Goal: Task Accomplishment & Management: Use online tool/utility

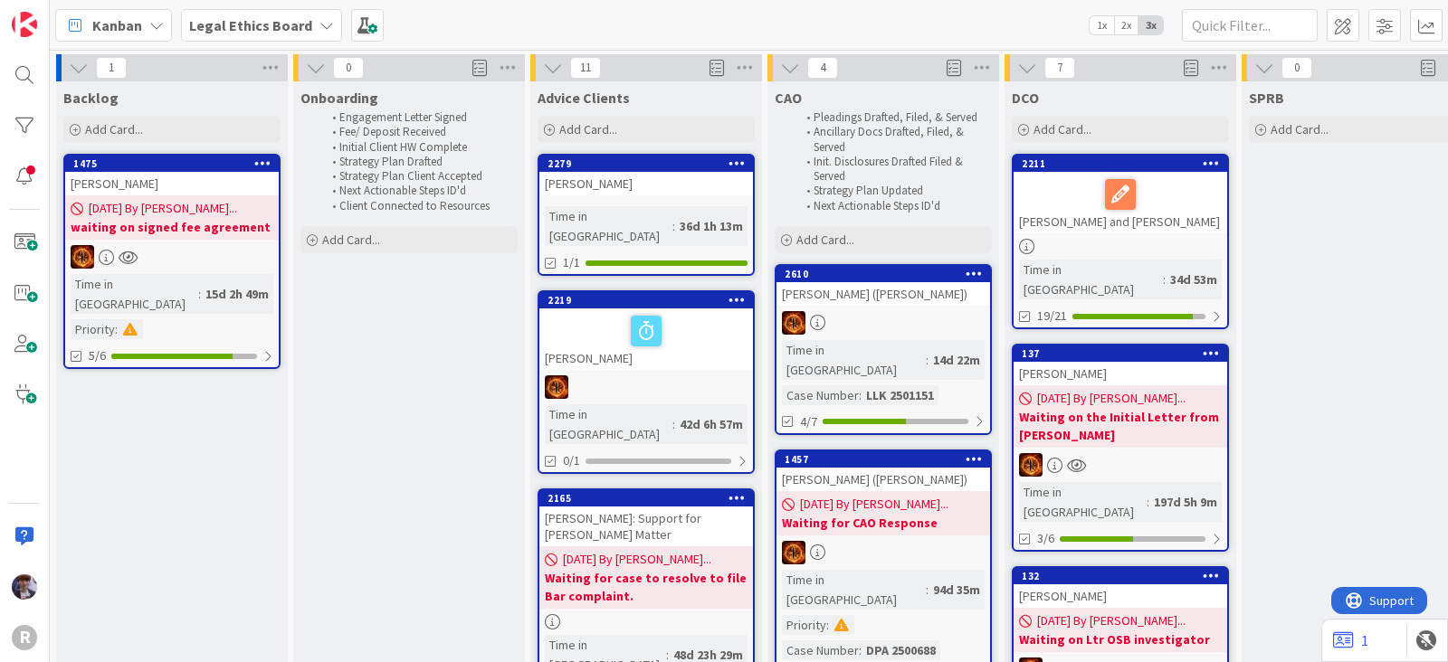
click at [251, 24] on b "Legal Ethics Board" at bounding box center [250, 25] width 123 height 18
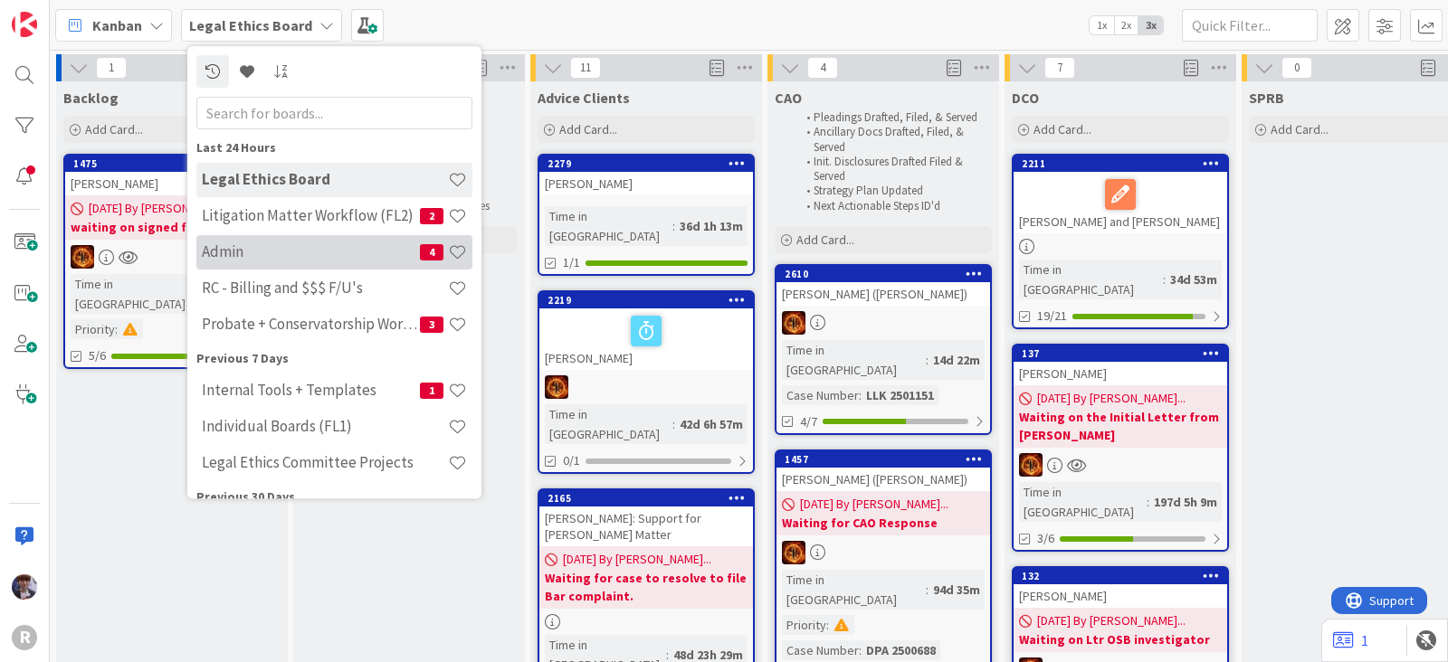
click at [244, 252] on h4 "Admin" at bounding box center [311, 252] width 218 height 18
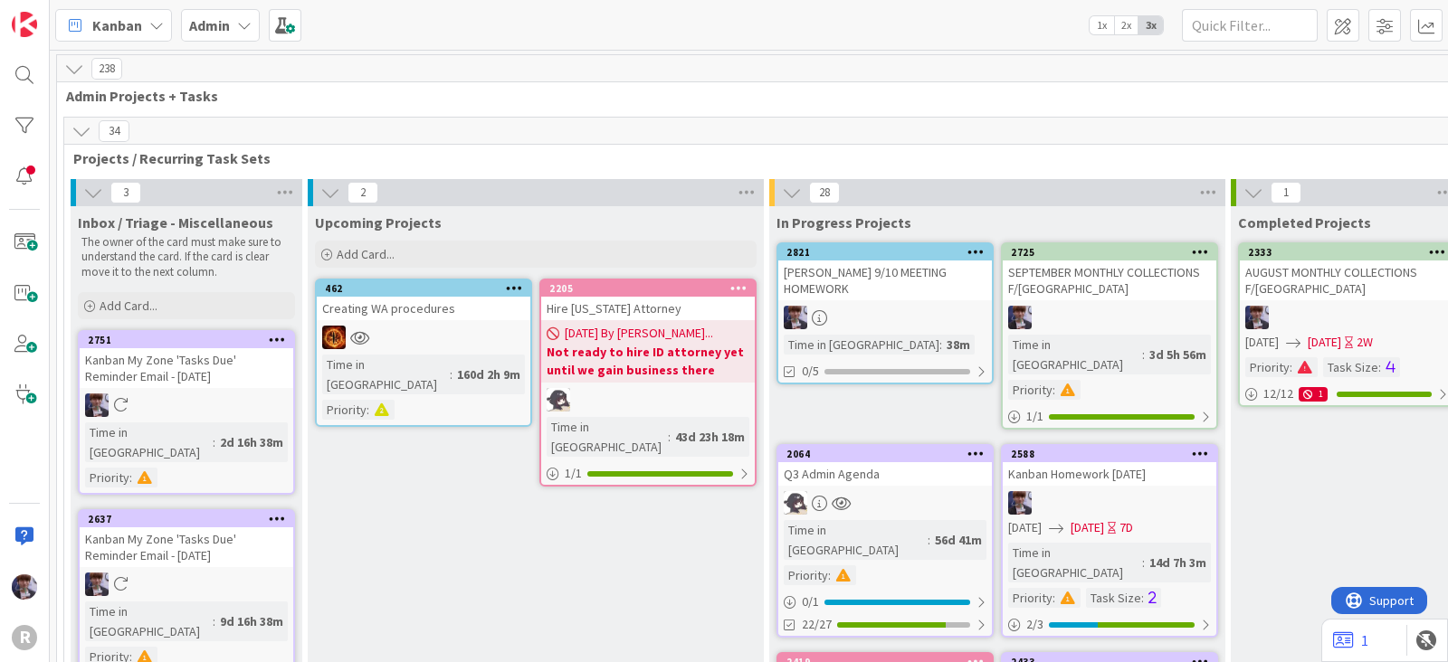
click at [156, 22] on icon at bounding box center [156, 25] width 14 height 14
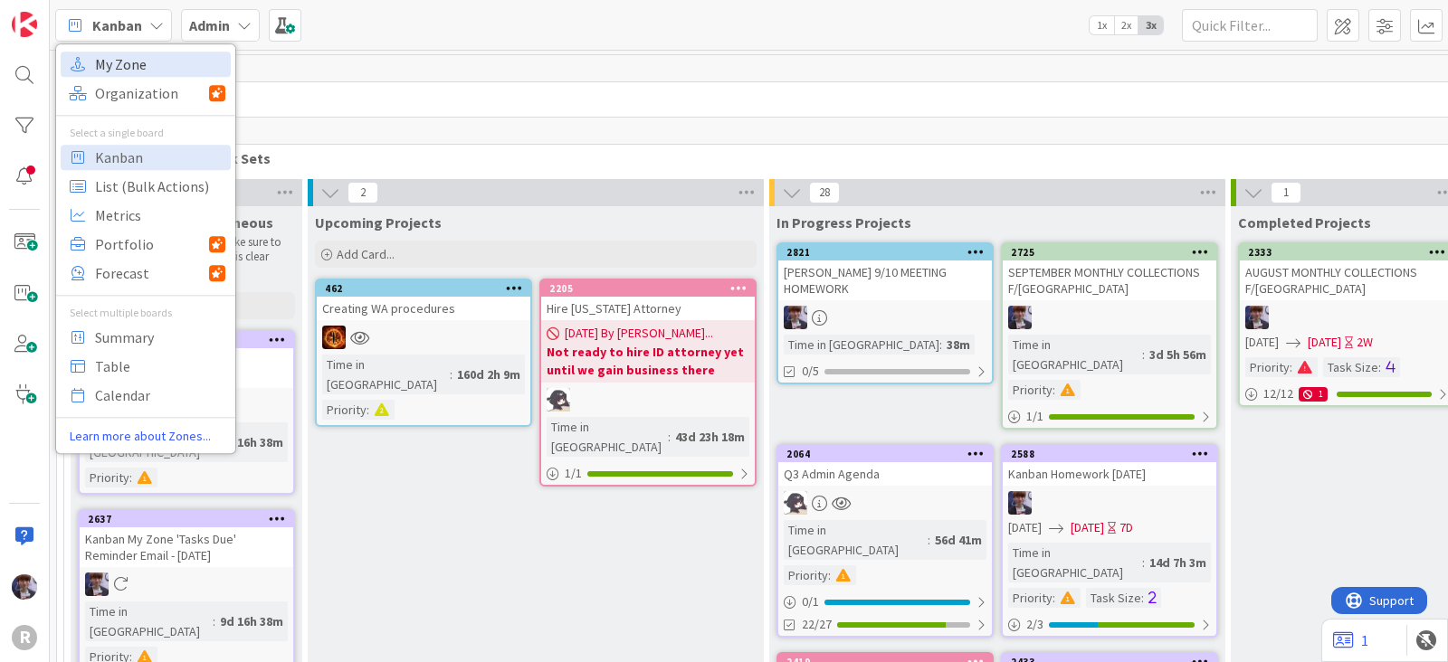
click at [140, 74] on span "My Zone" at bounding box center [160, 64] width 130 height 27
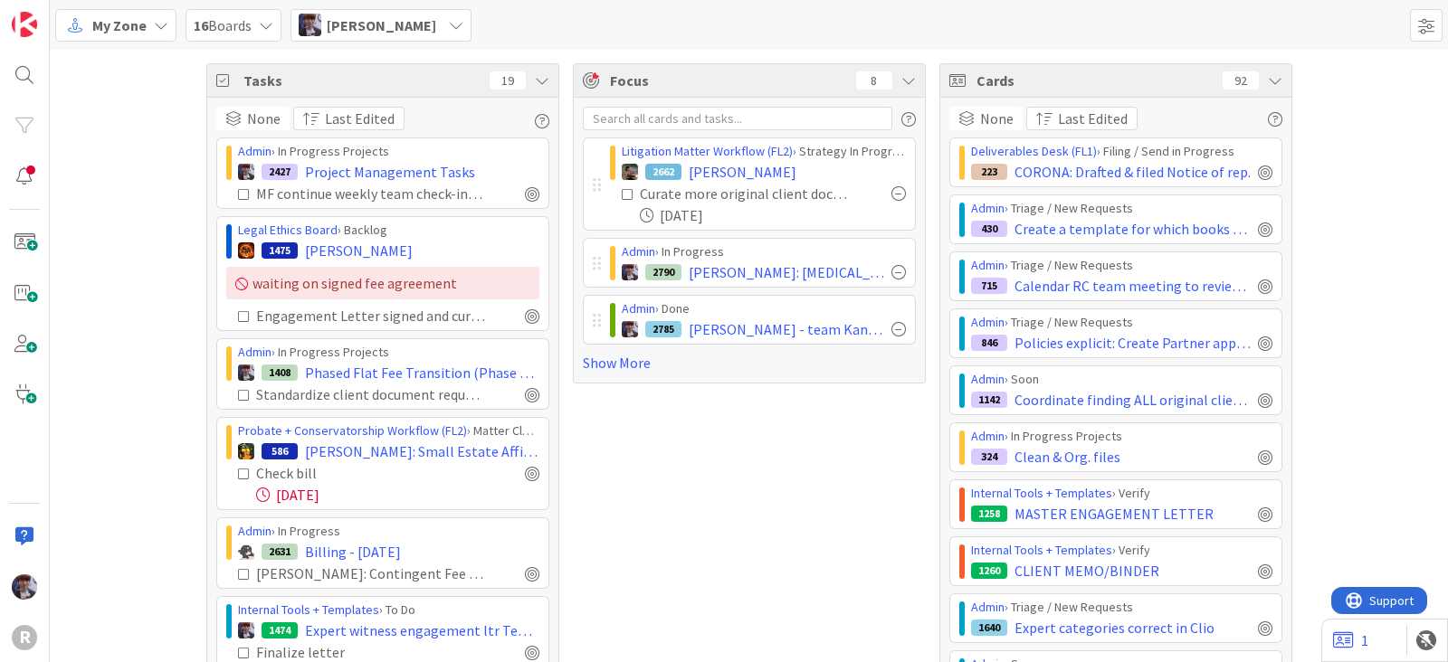
click at [423, 35] on div "[PERSON_NAME]" at bounding box center [380, 25] width 181 height 33
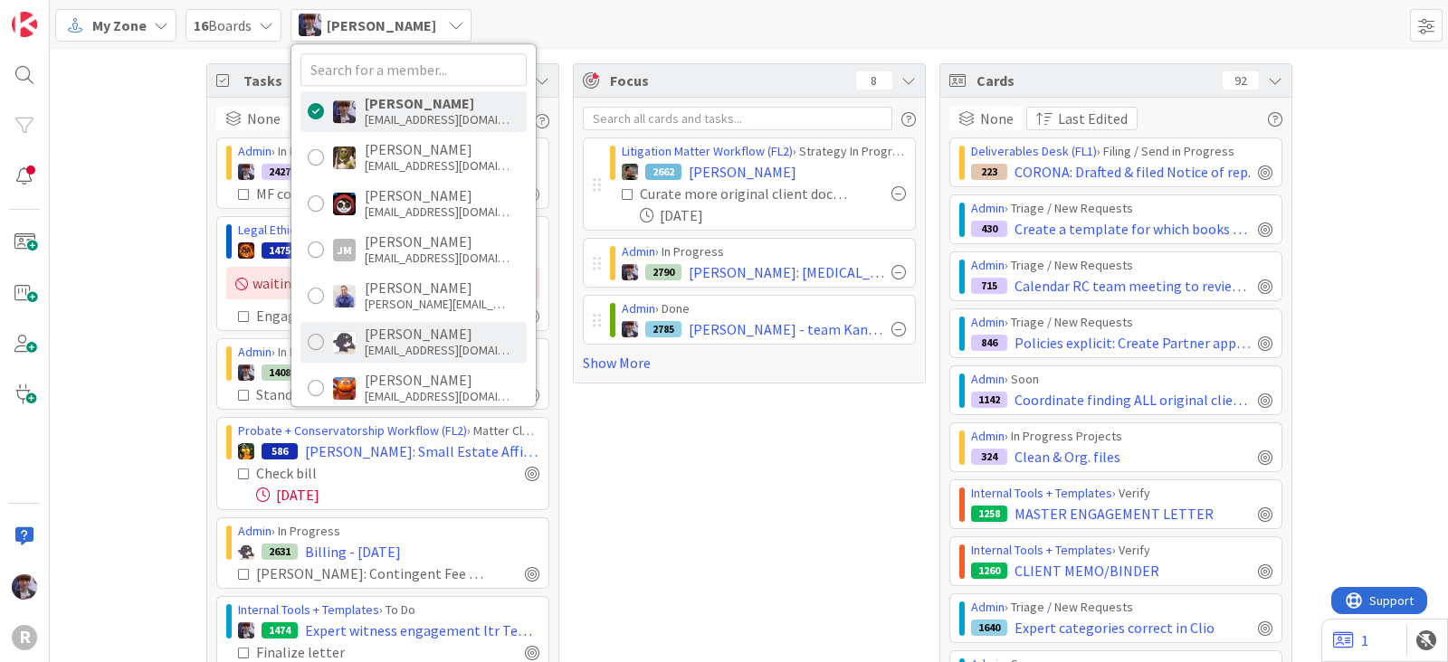
click at [367, 347] on div "[EMAIL_ADDRESS][DOMAIN_NAME]" at bounding box center [437, 350] width 145 height 16
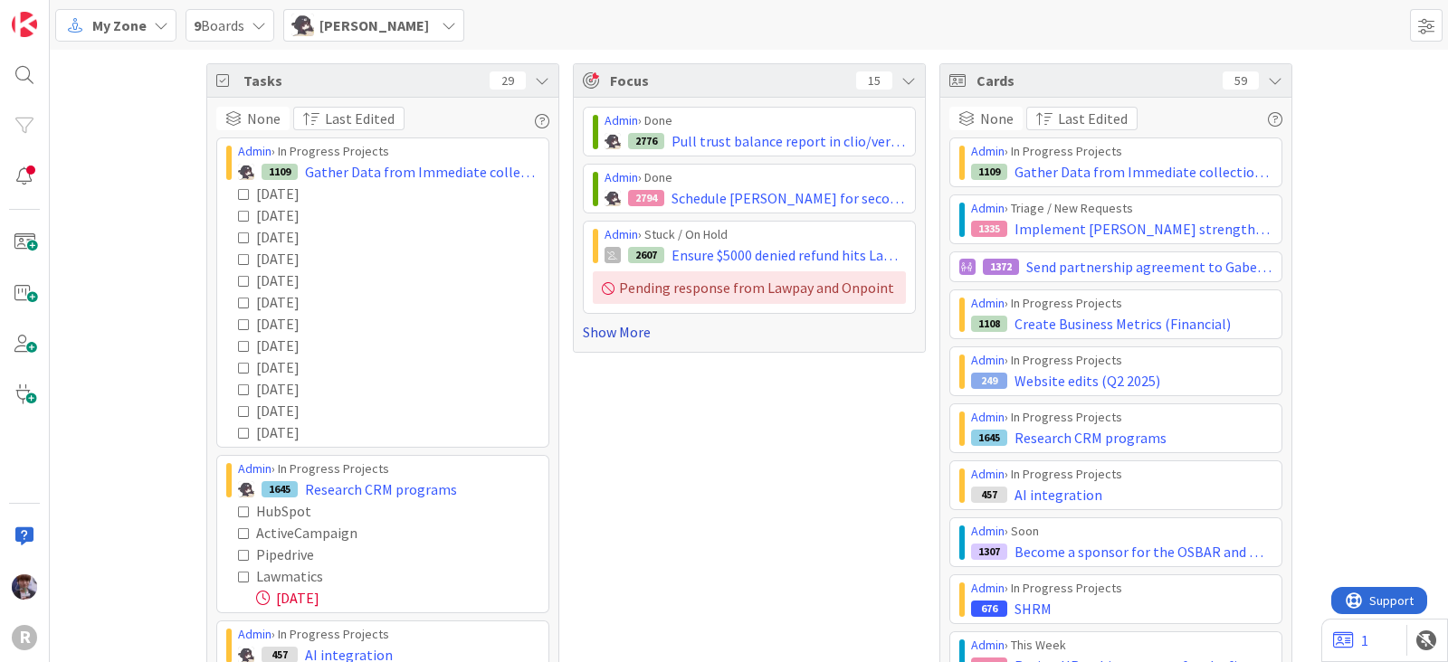
click at [624, 336] on link "Show More" at bounding box center [749, 332] width 333 height 22
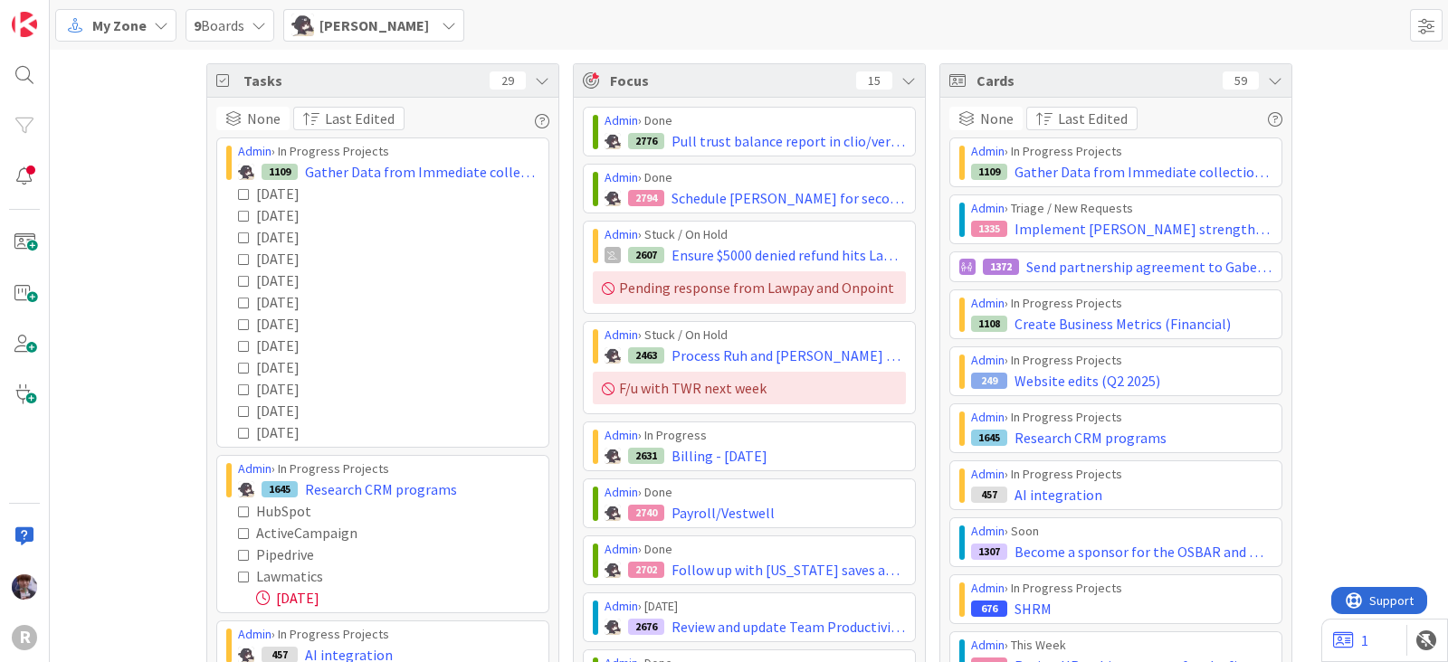
click at [535, 87] on icon at bounding box center [542, 80] width 14 height 14
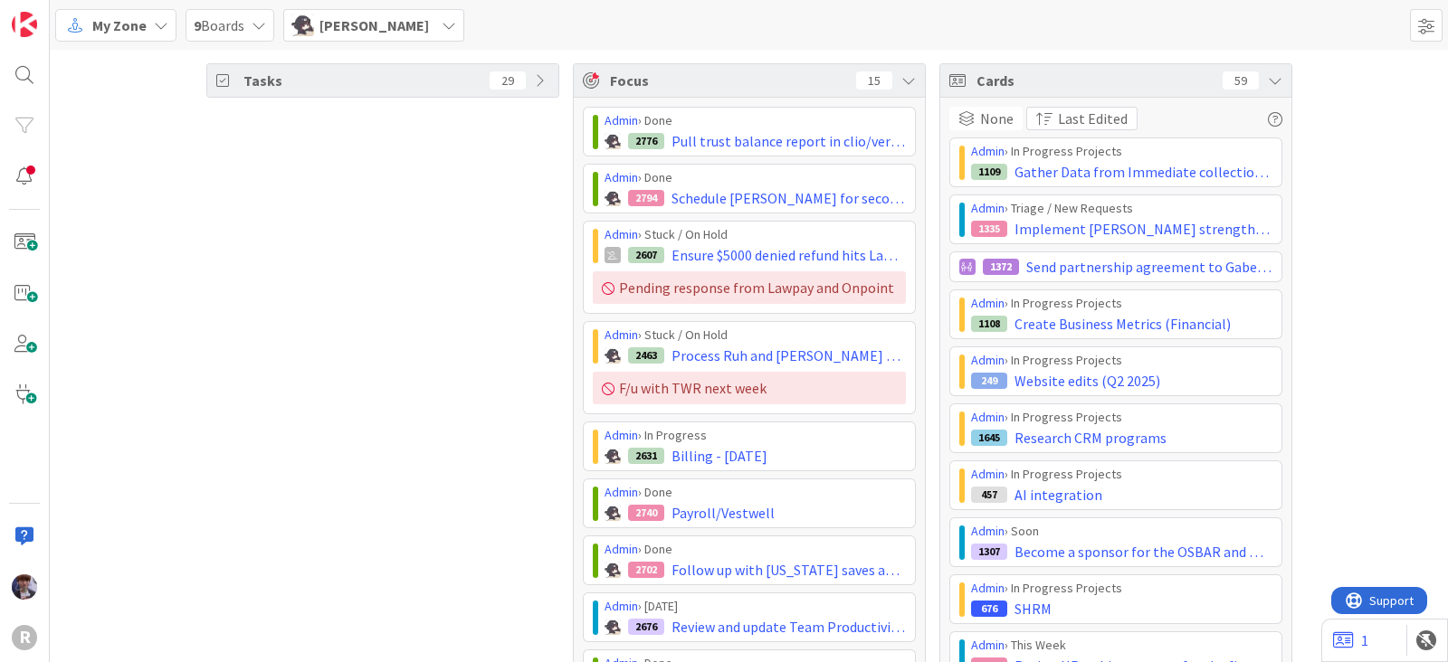
click at [729, 88] on div "Cards 59" at bounding box center [1115, 80] width 351 height 33
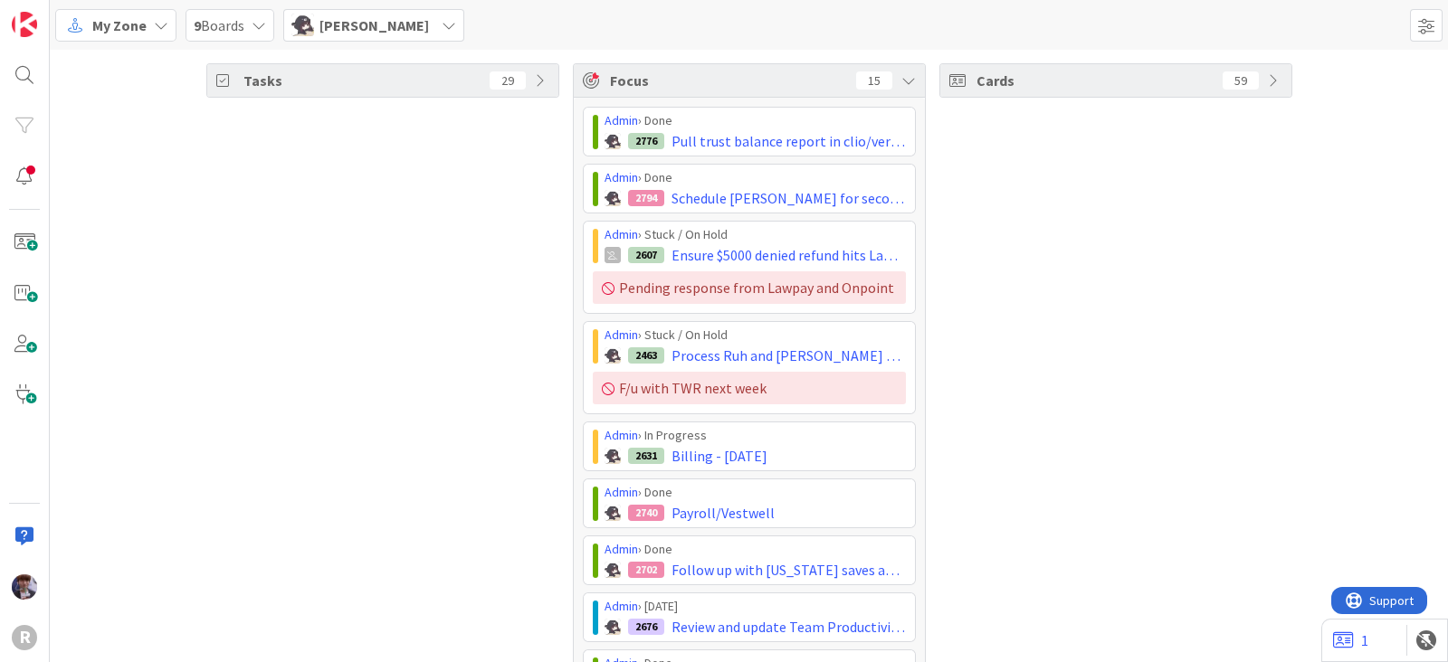
click at [129, 18] on span "My Zone" at bounding box center [119, 25] width 54 height 22
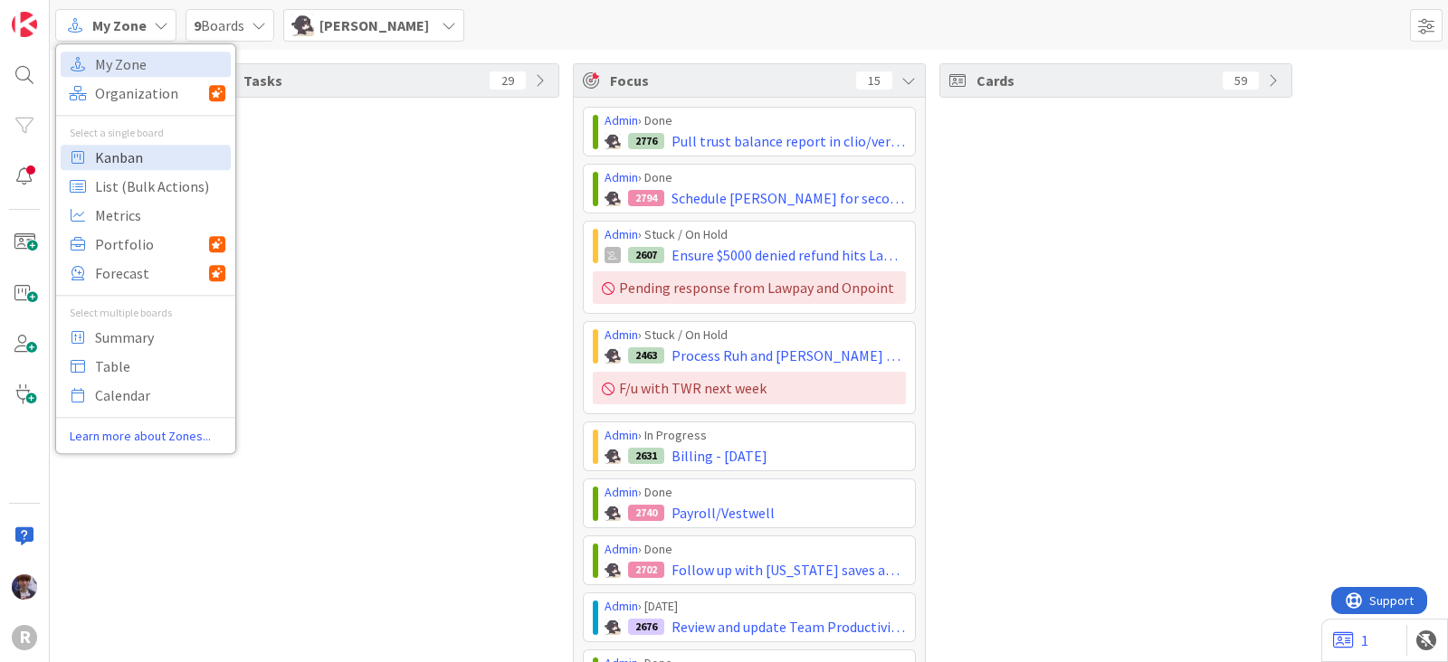
click at [140, 148] on span "Kanban" at bounding box center [160, 157] width 130 height 27
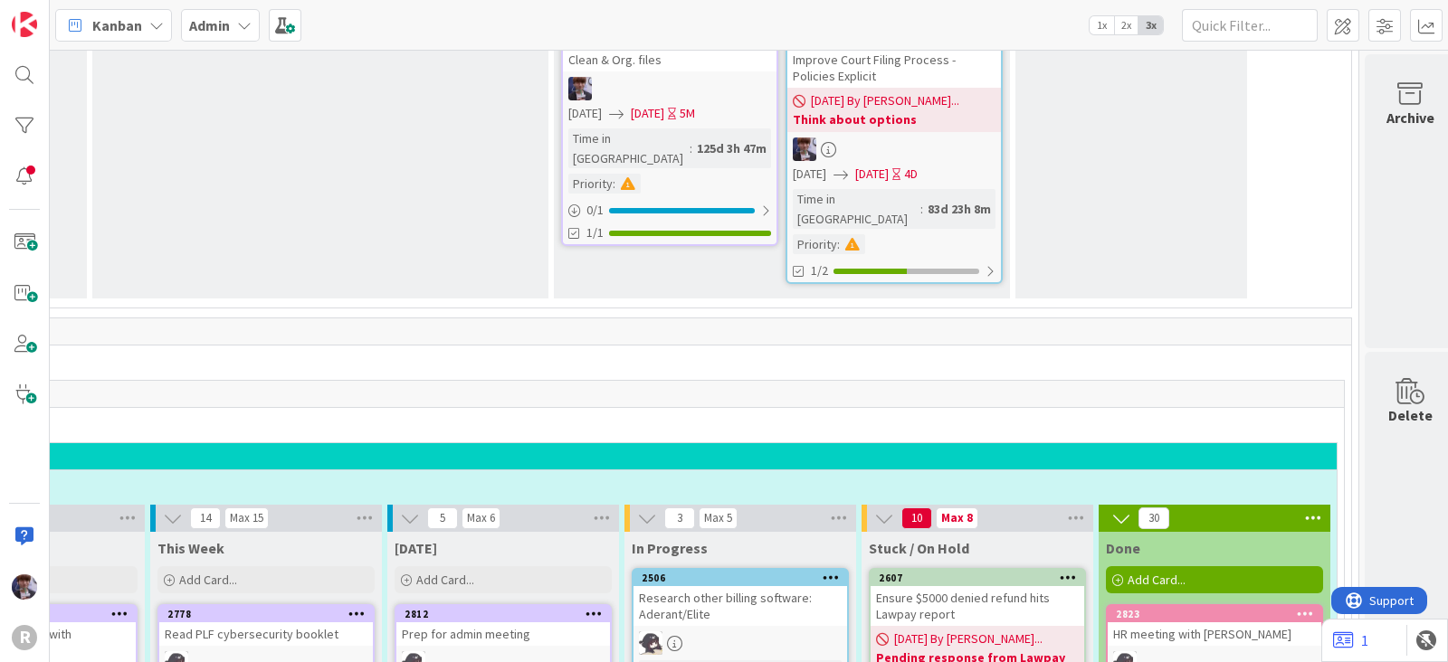
scroll to position [3026, 215]
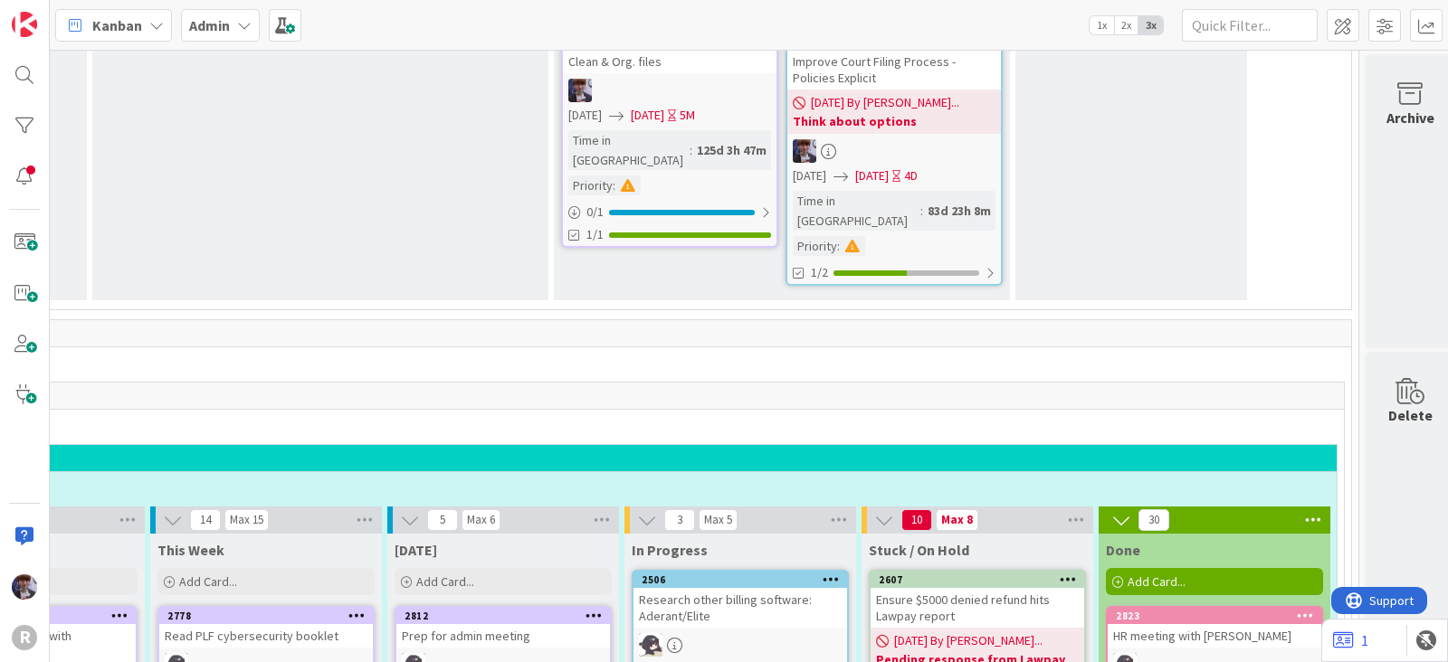
click at [729, 383] on div "204" at bounding box center [600, 396] width 1488 height 27
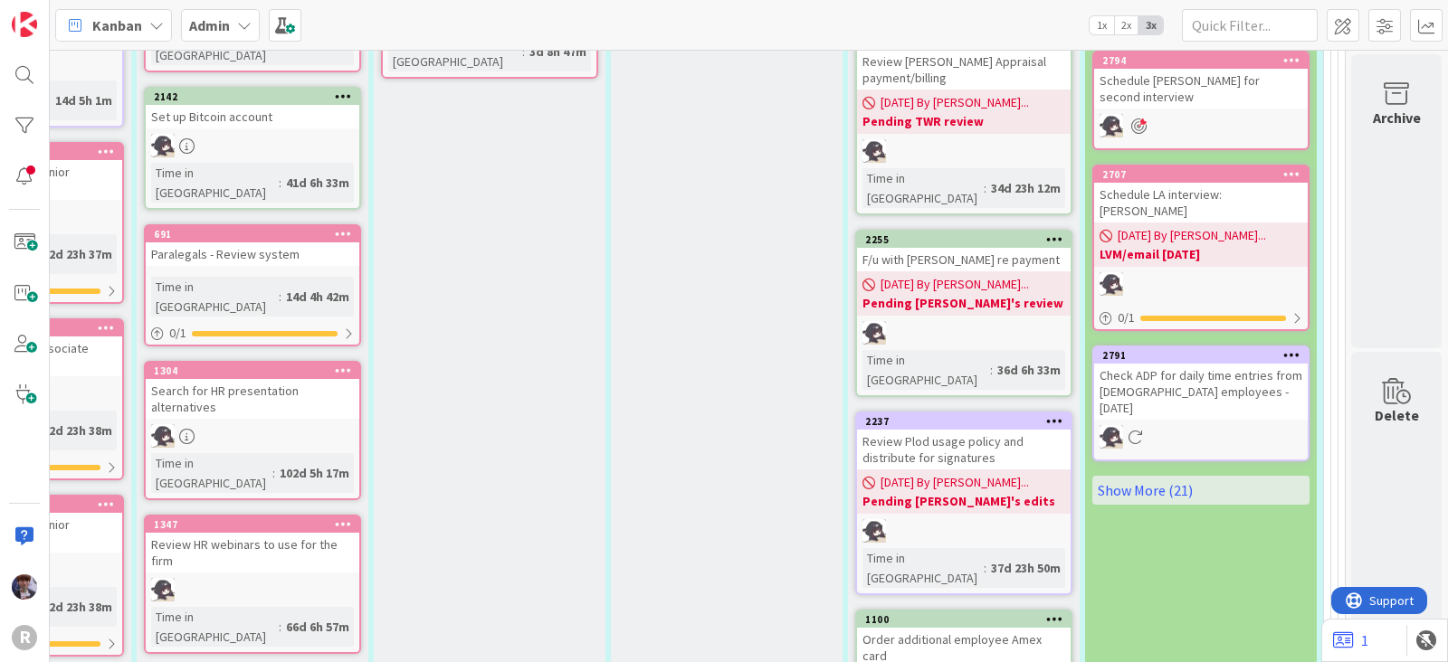
scroll to position [4267, 242]
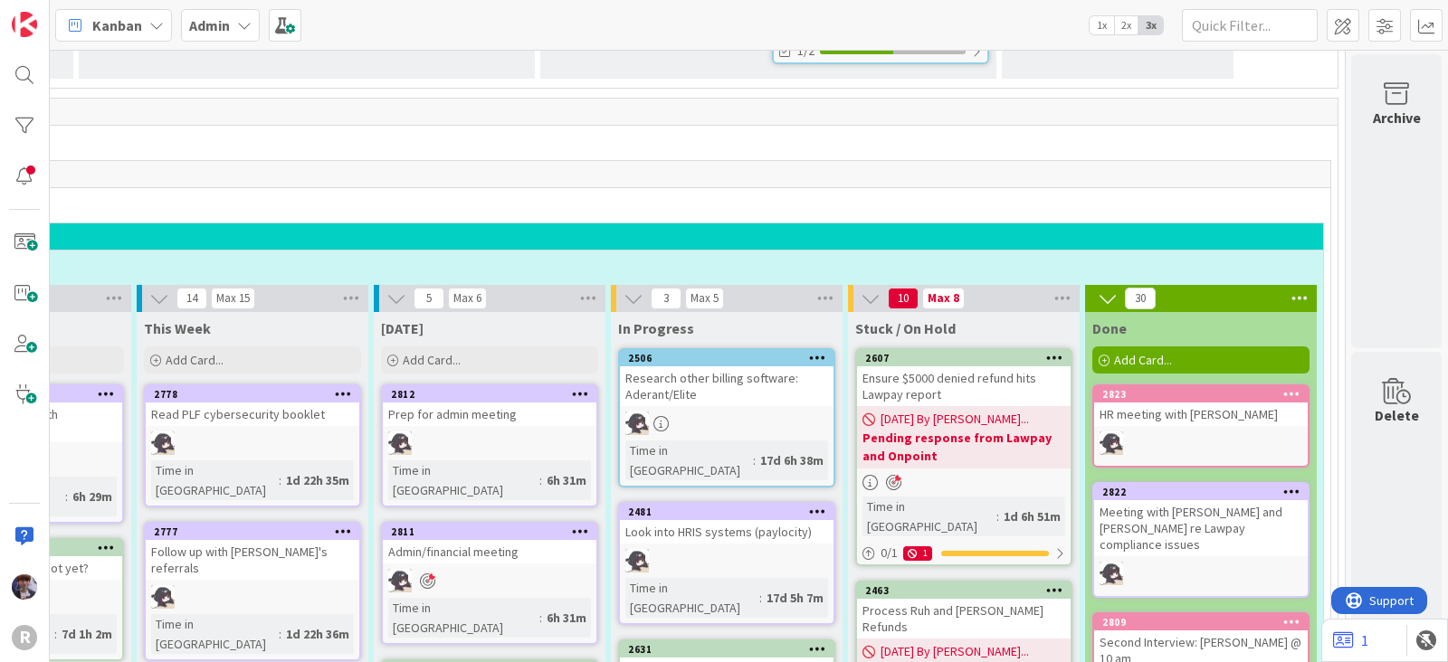
scroll to position [3249, 242]
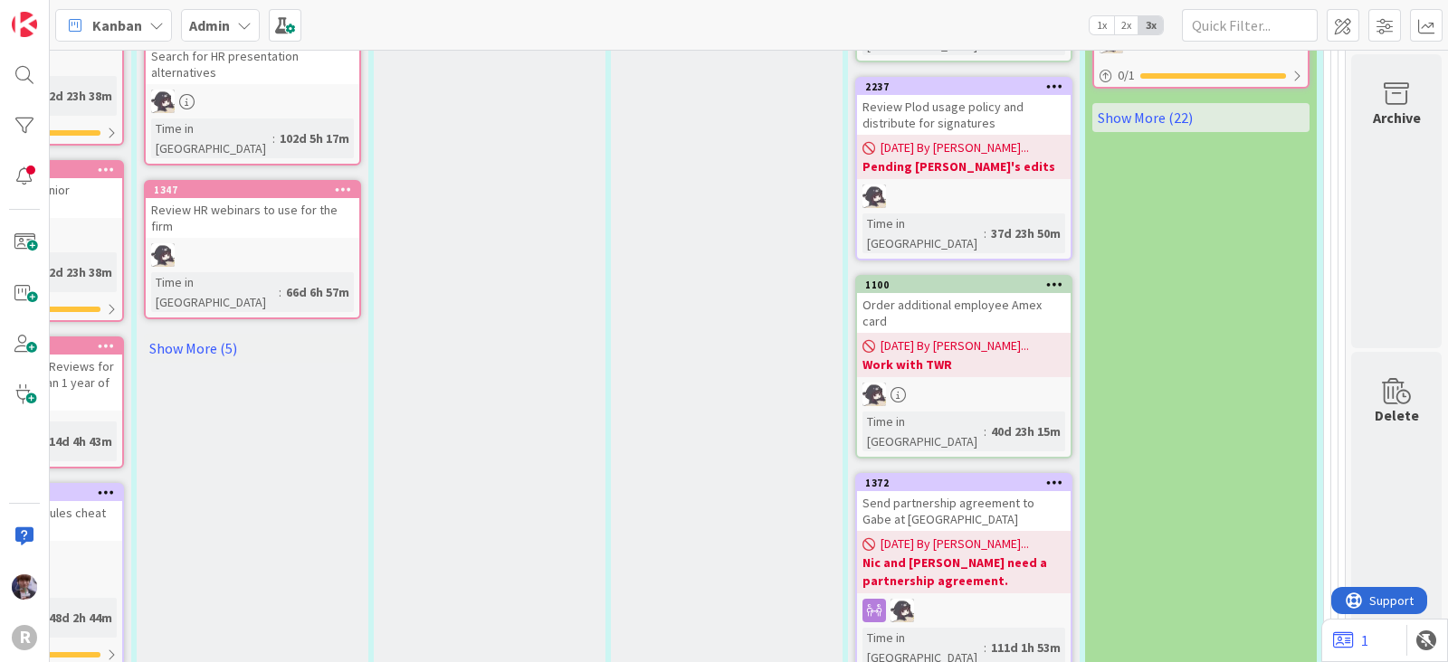
scroll to position [4604, 244]
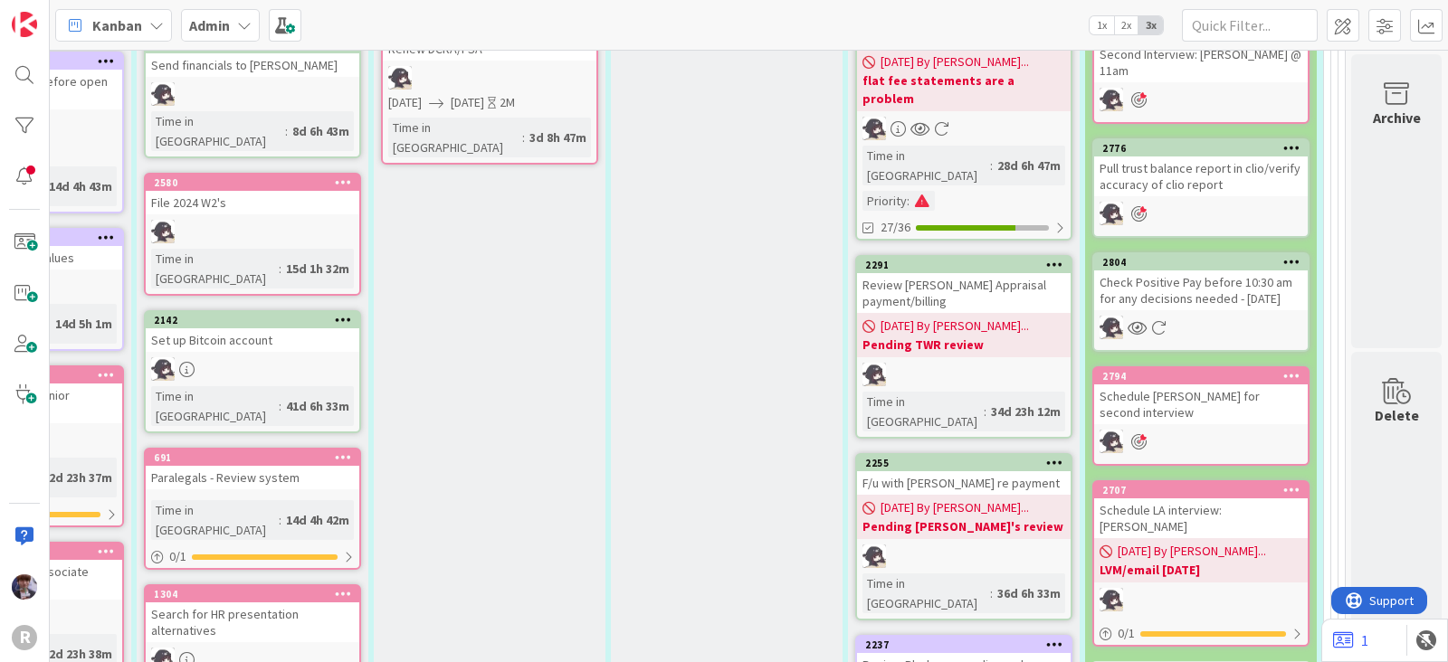
scroll to position [4041, 244]
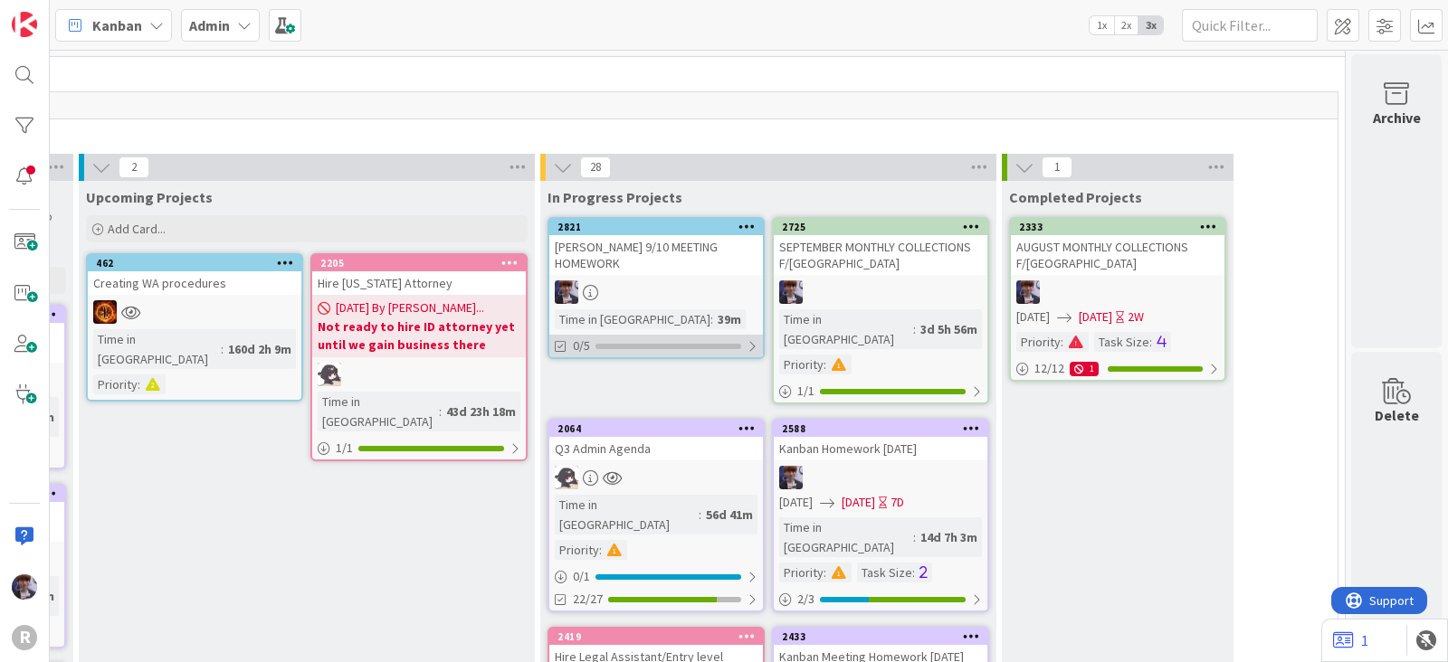
scroll to position [0, 244]
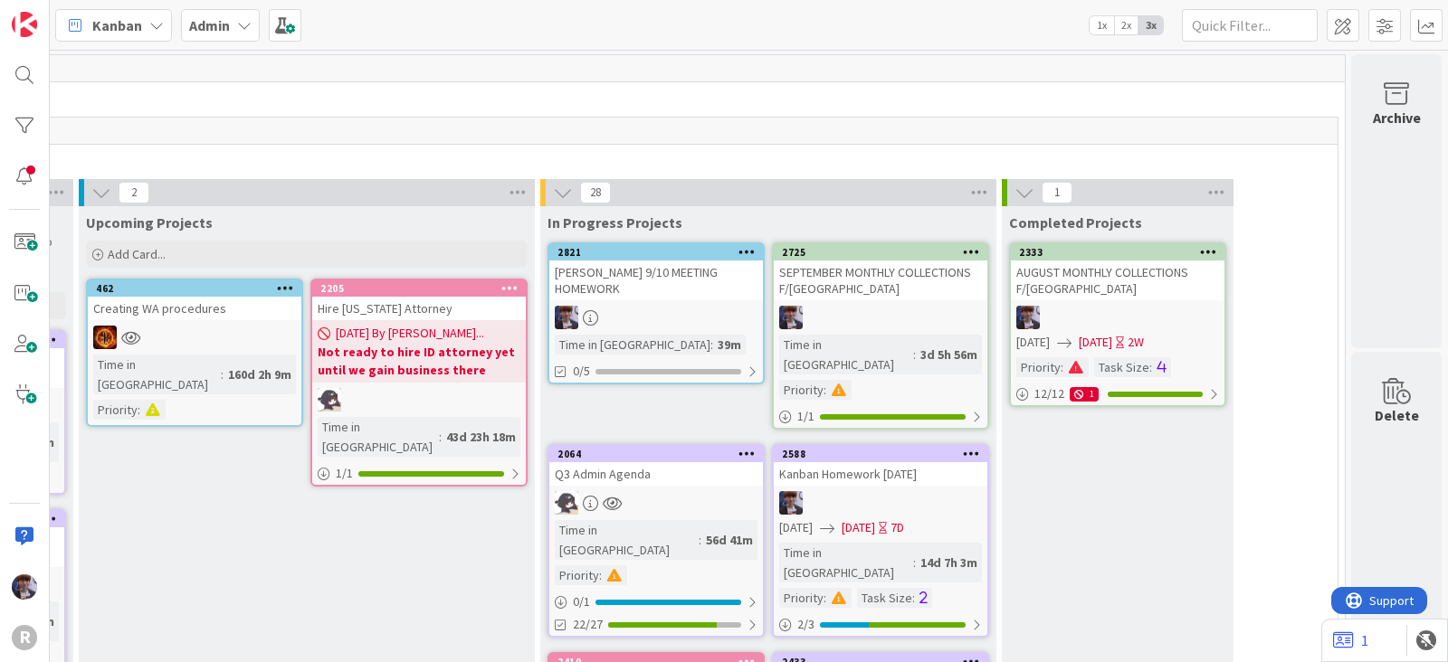
click at [655, 306] on div at bounding box center [656, 318] width 214 height 24
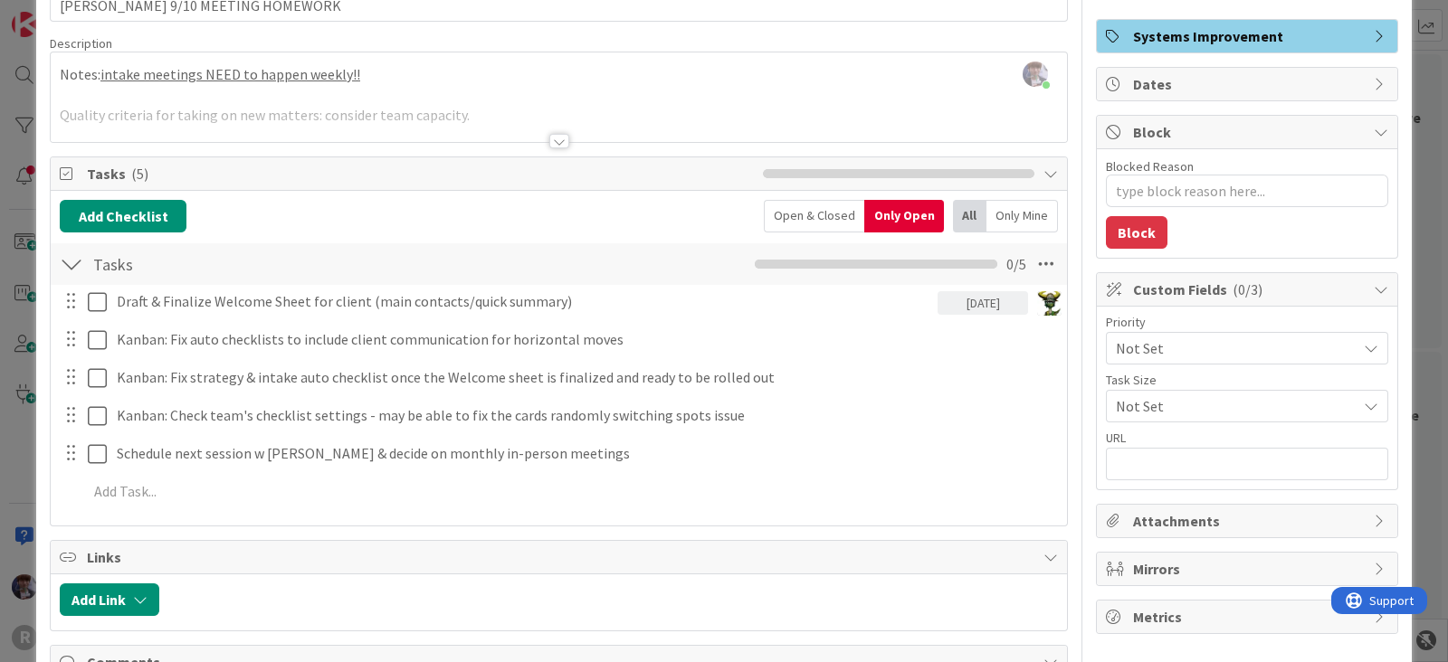
scroll to position [112, 0]
click at [24, 436] on div "ID 2821 Admin In Progress Projects Title 26 / 128 [PERSON_NAME] 9/10 MEETING HO…" at bounding box center [724, 331] width 1448 height 662
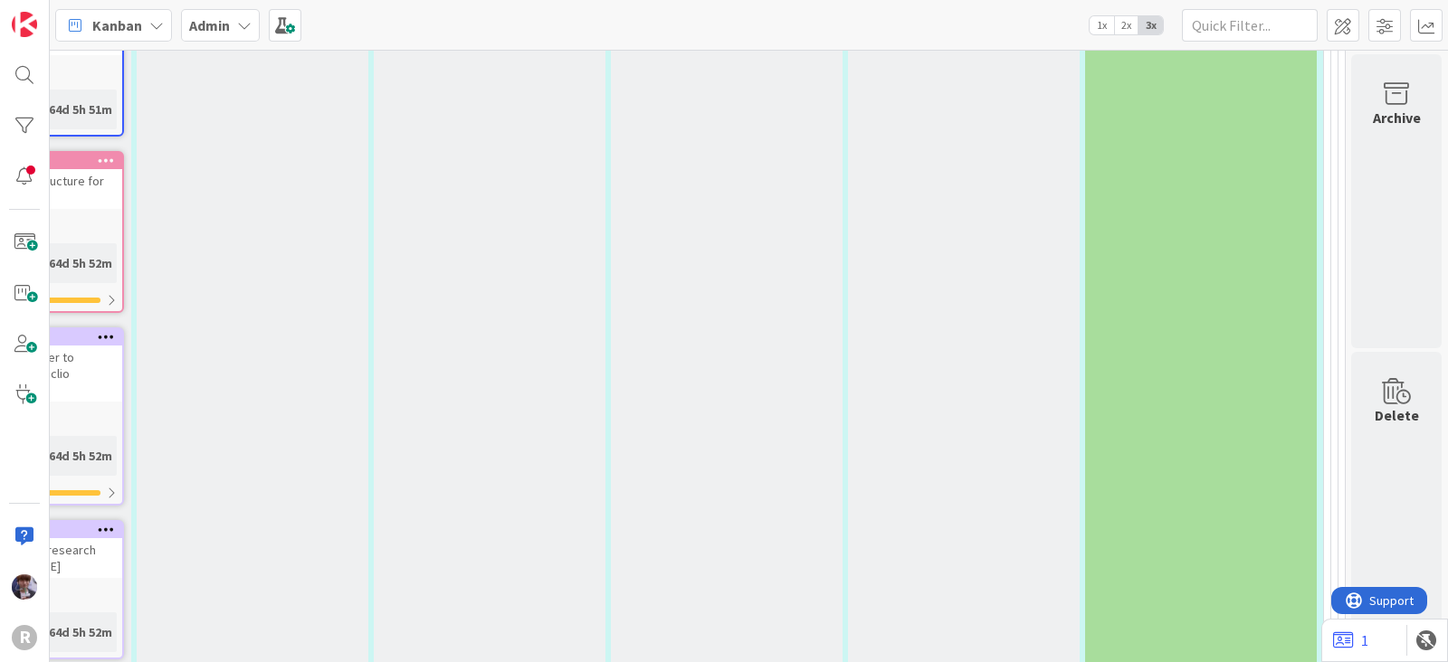
scroll to position [6107, 244]
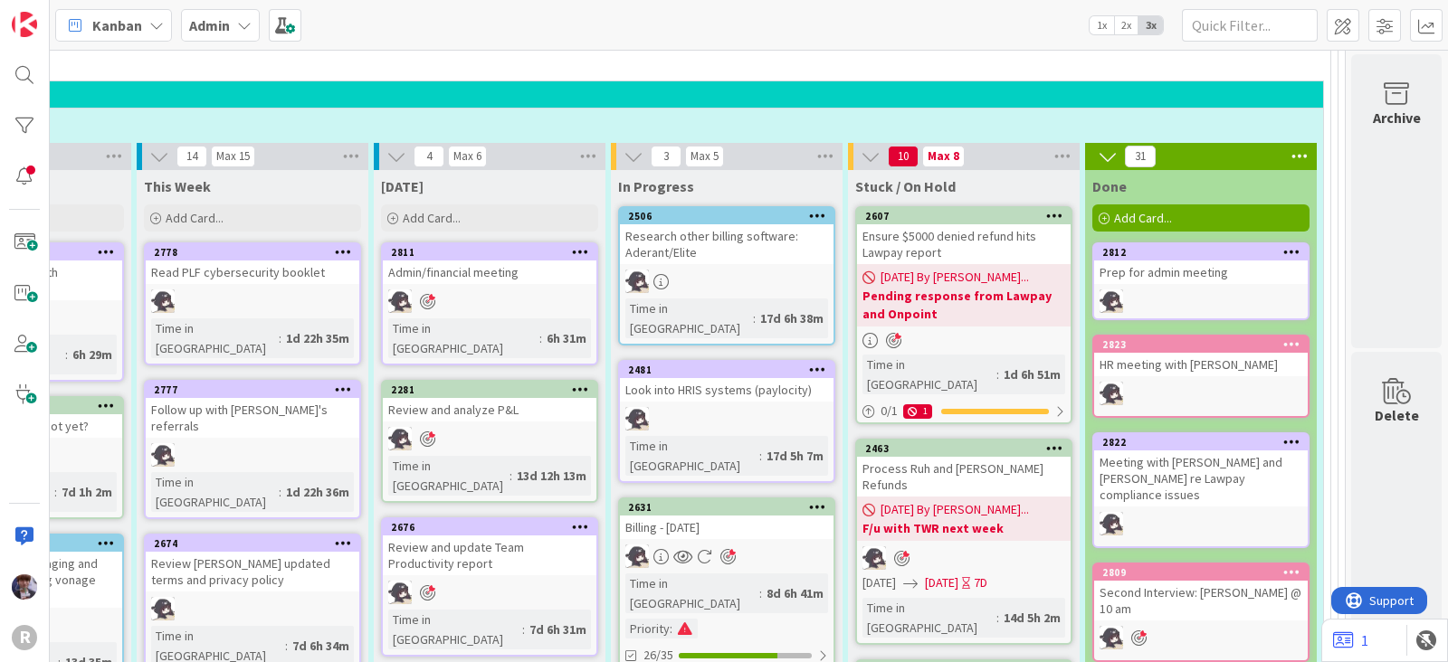
scroll to position [3392, 244]
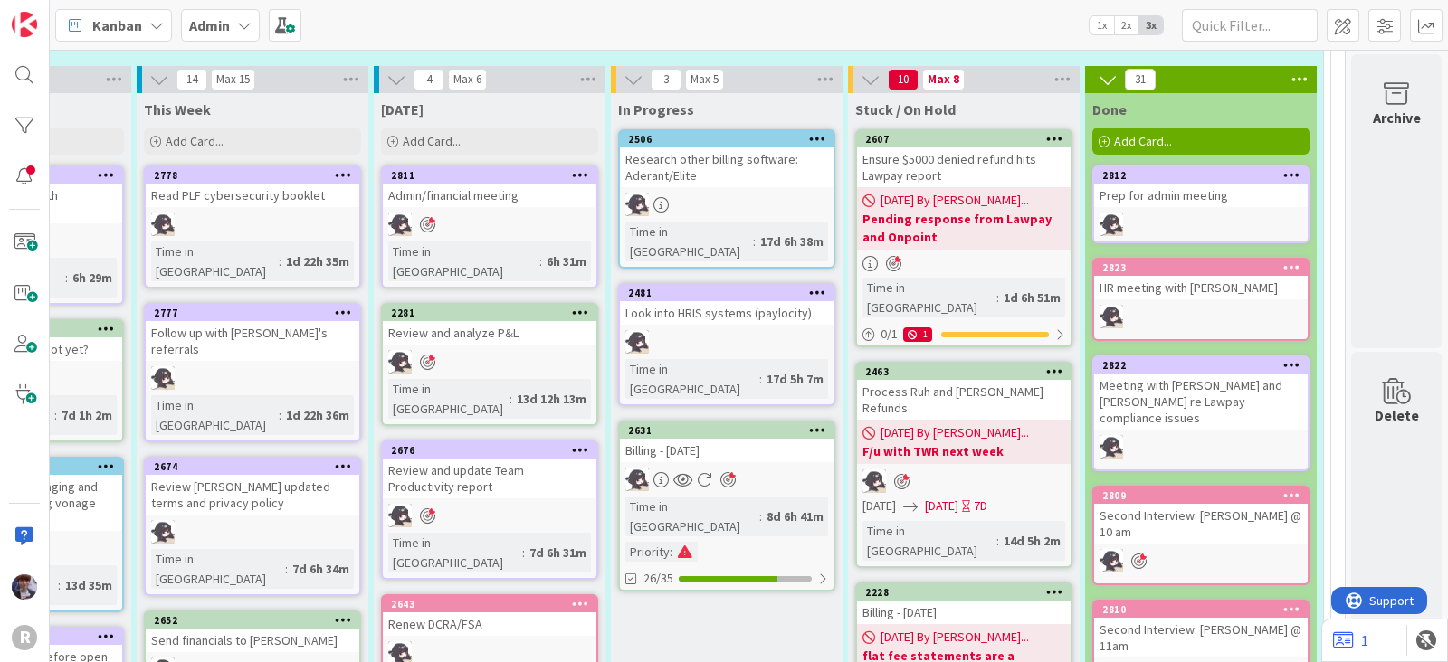
scroll to position [3455, 244]
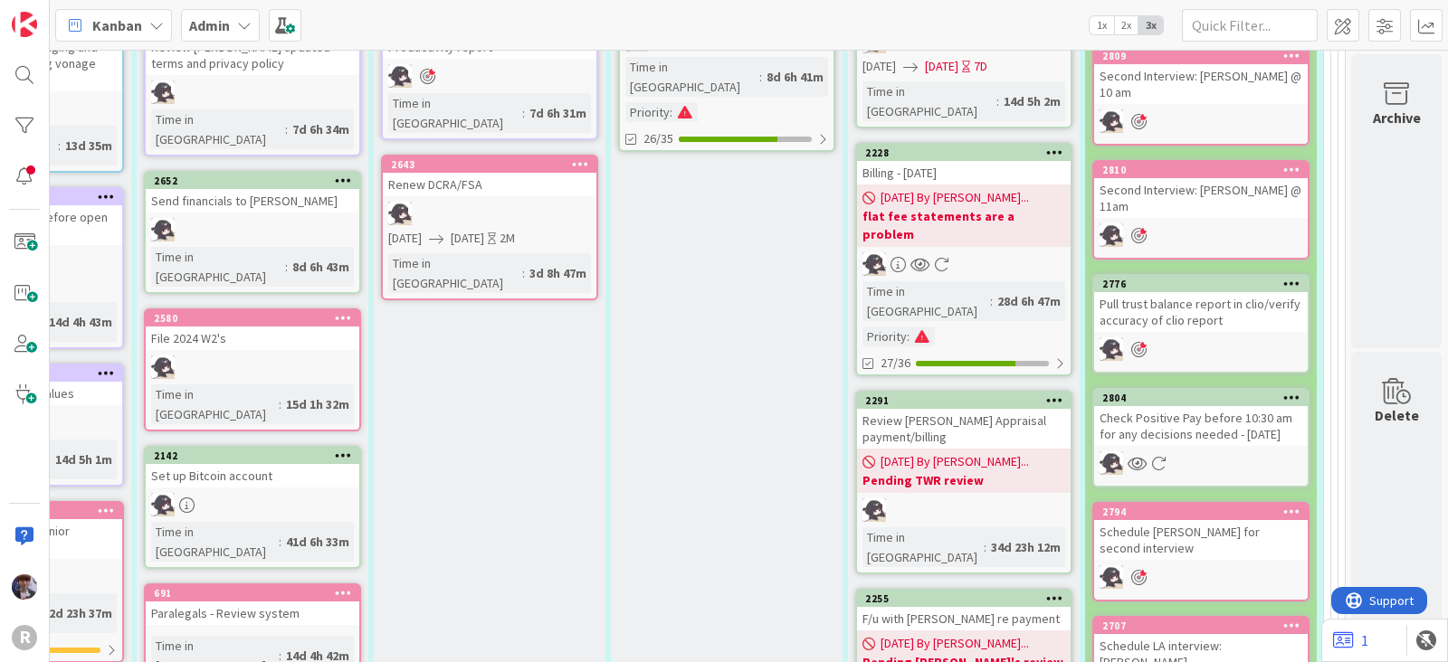
scroll to position [3908, 244]
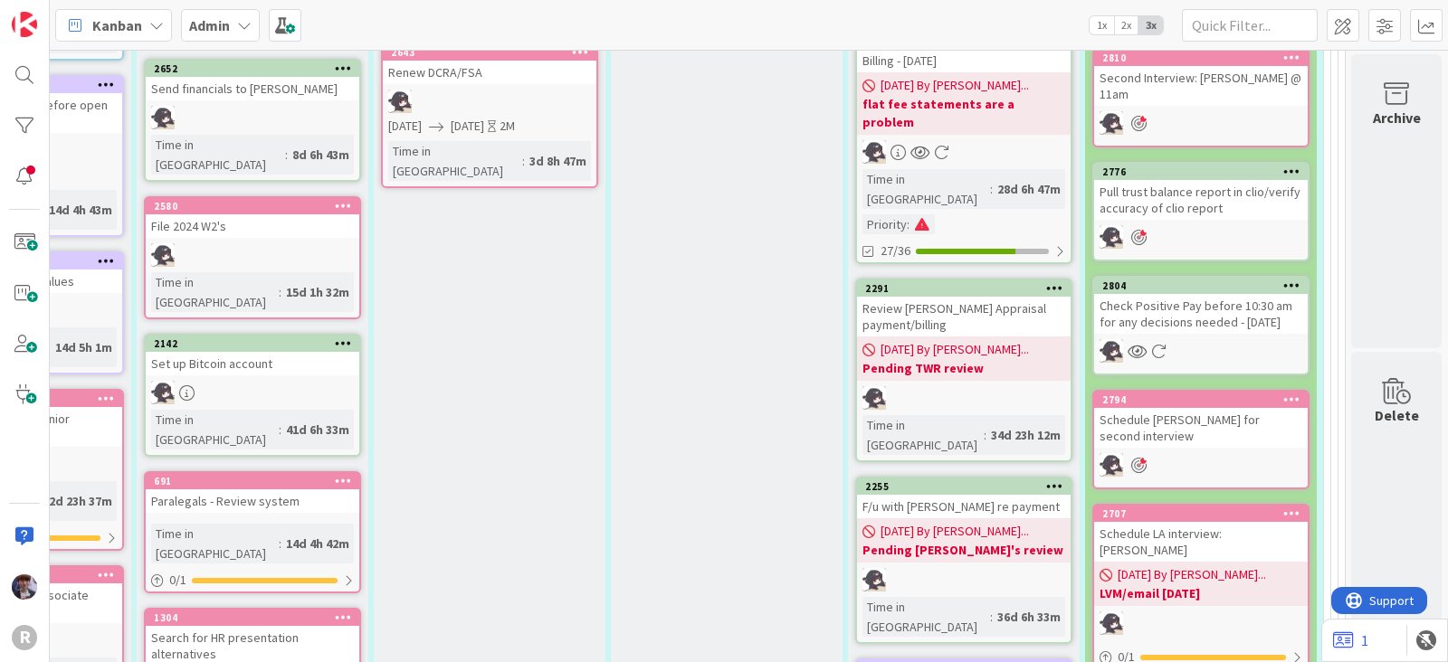
scroll to position [4020, 244]
click at [729, 494] on div "F/u with [PERSON_NAME] re payment" at bounding box center [964, 506] width 214 height 24
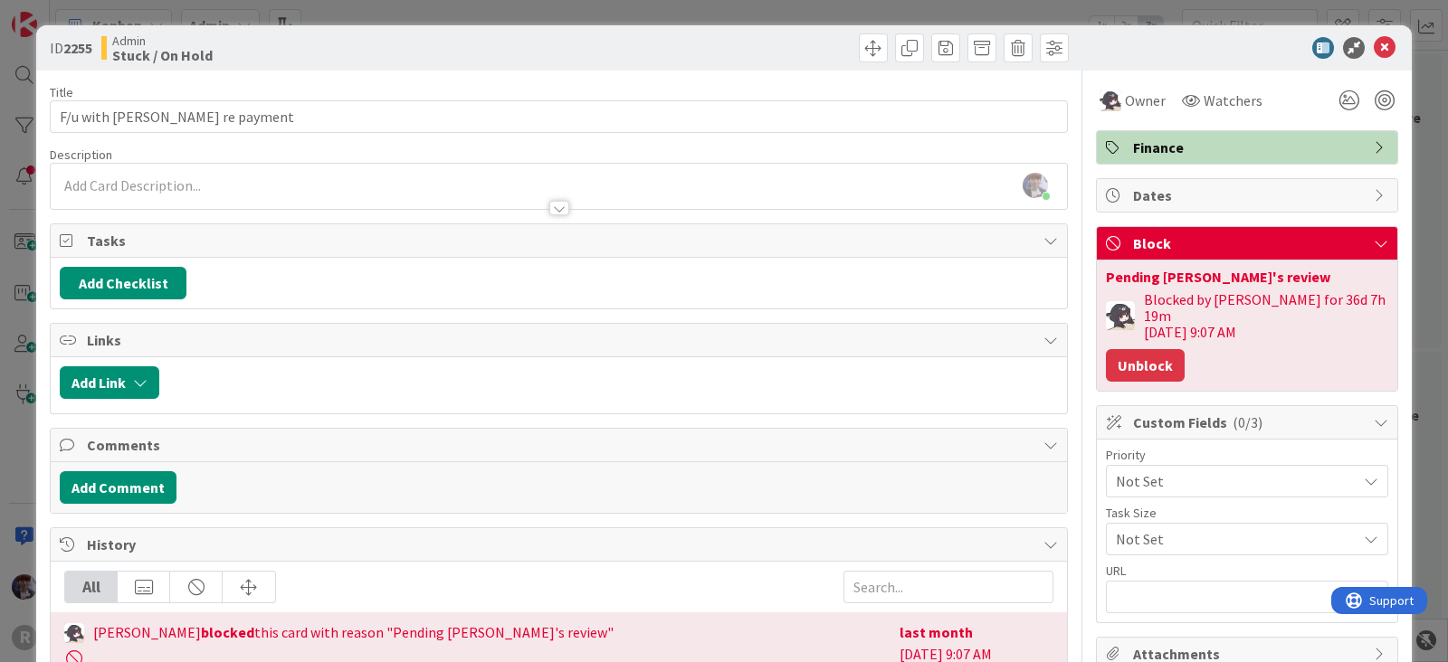
click at [729, 349] on button "Unblock" at bounding box center [1145, 365] width 79 height 33
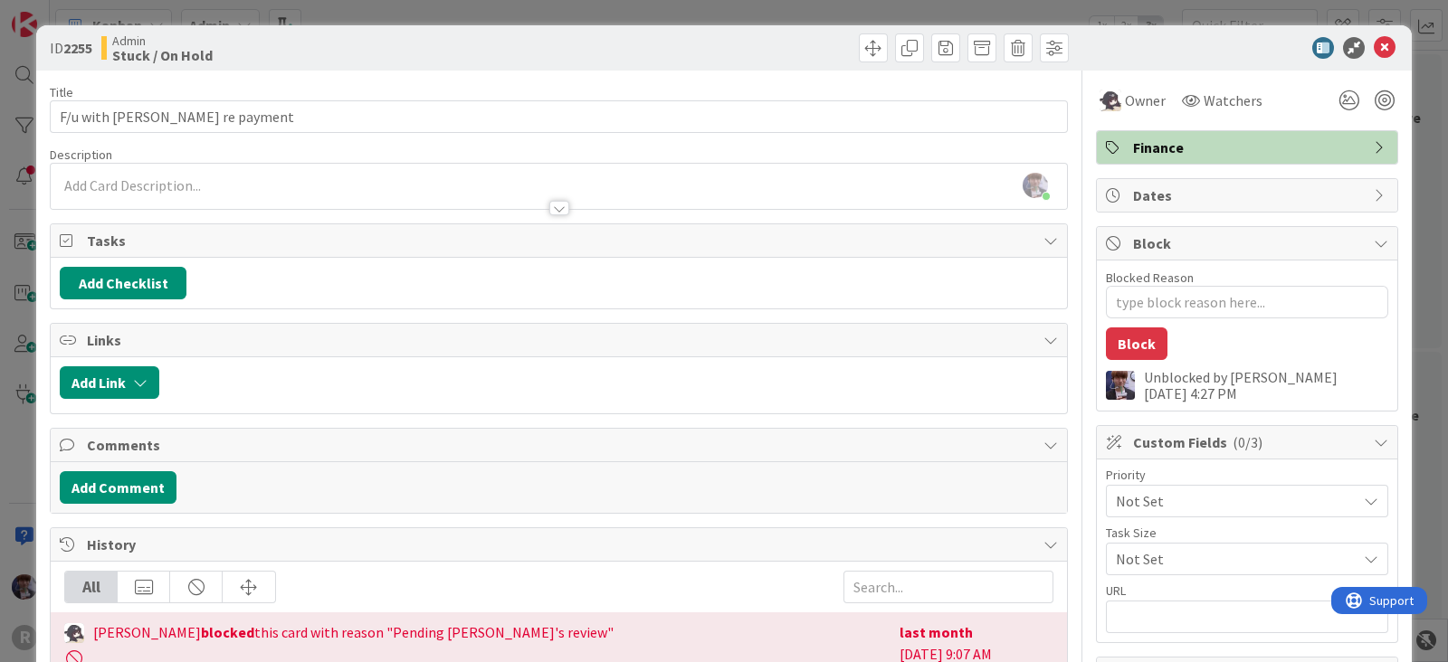
type textarea "x"
click at [729, 151] on div "ID 2255 Admin Stuck / On Hold Title 29 / 128 F/u with [PERSON_NAME] re payment …" at bounding box center [724, 331] width 1448 height 662
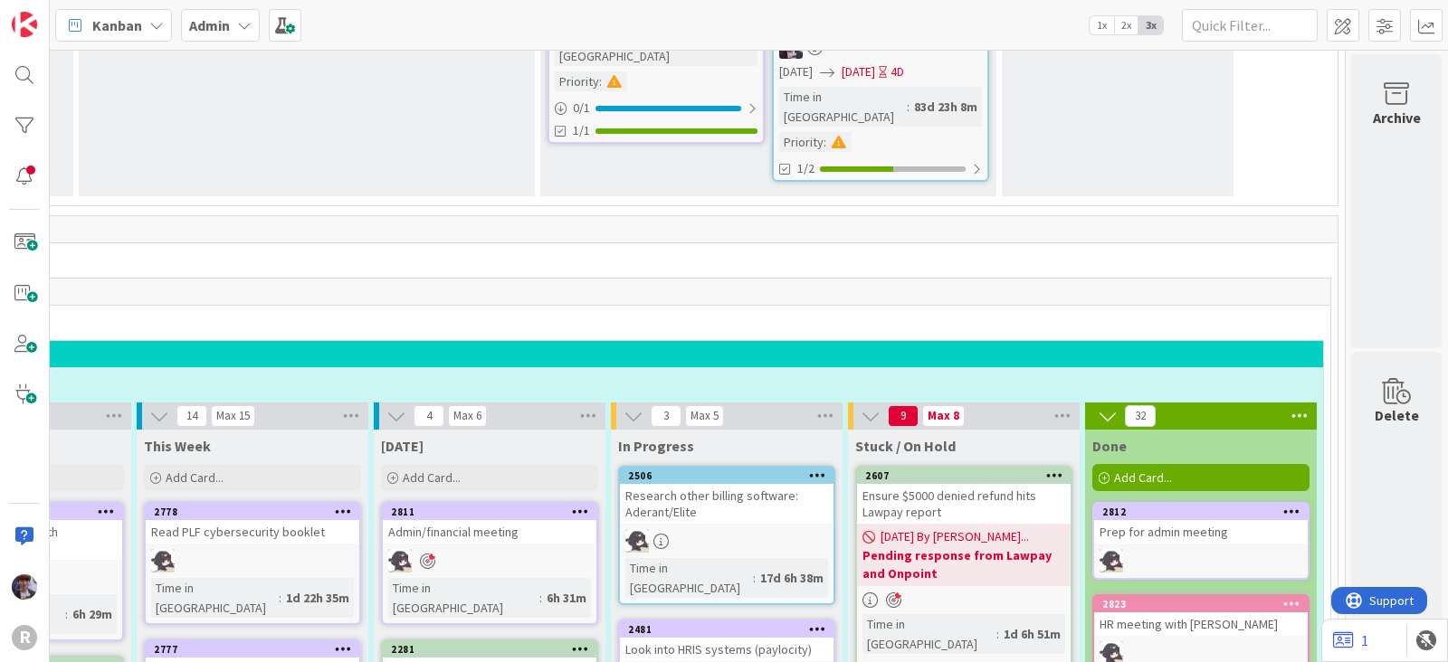
scroll to position [3129, 244]
